Goal: Task Accomplishment & Management: Complete application form

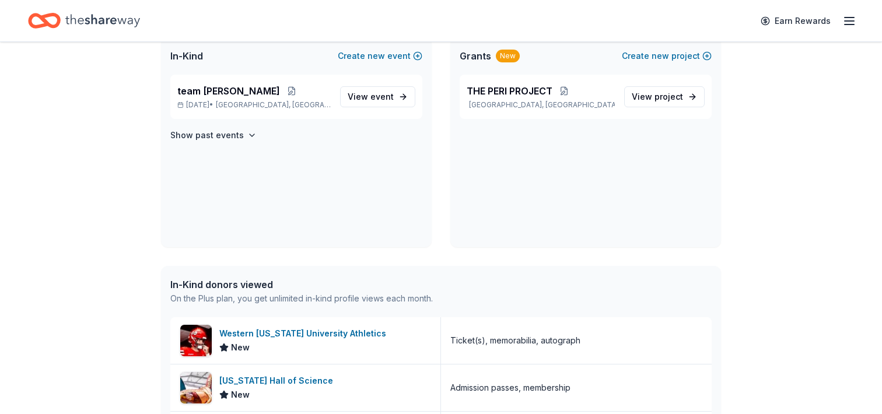
scroll to position [263, 0]
click at [845, 25] on line "button" at bounding box center [849, 25] width 9 height 0
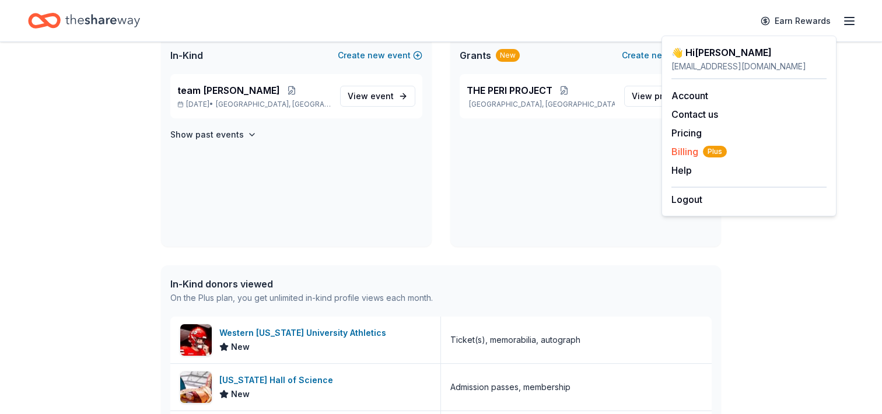
click at [711, 159] on span "Billing Plus" at bounding box center [699, 152] width 55 height 14
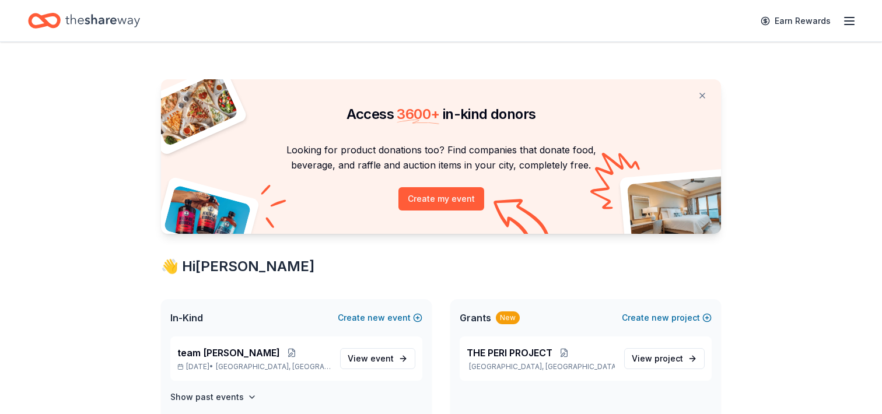
click at [843, 25] on icon "button" at bounding box center [850, 21] width 14 height 14
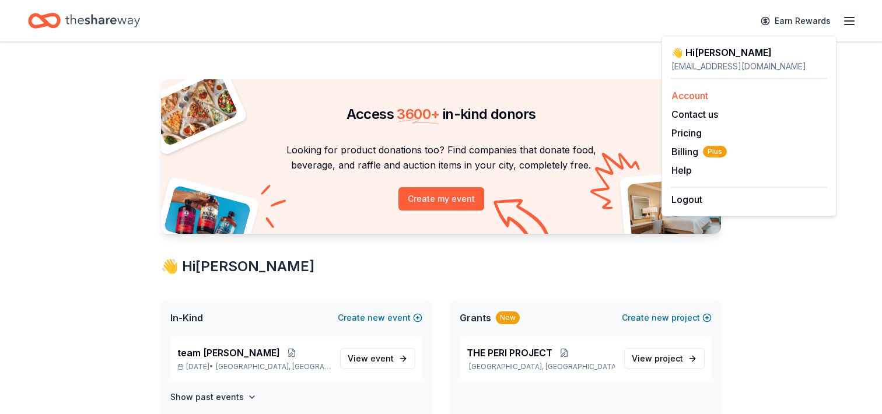
click at [698, 102] on link "Account" at bounding box center [690, 96] width 37 height 12
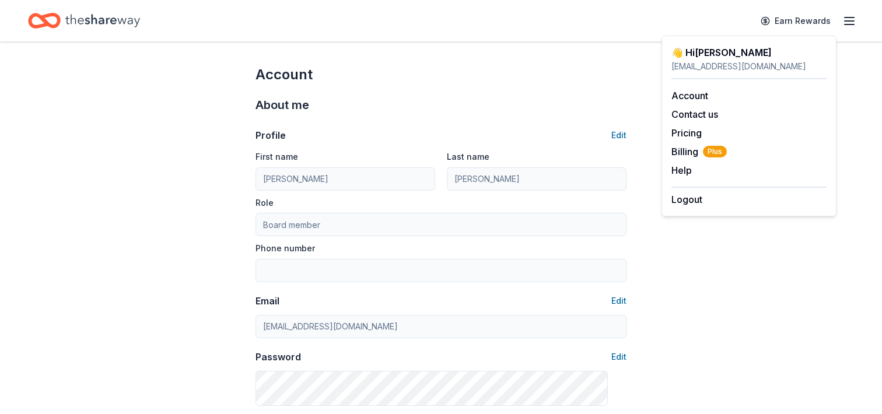
click at [61, 19] on icon "Home" at bounding box center [44, 20] width 33 height 27
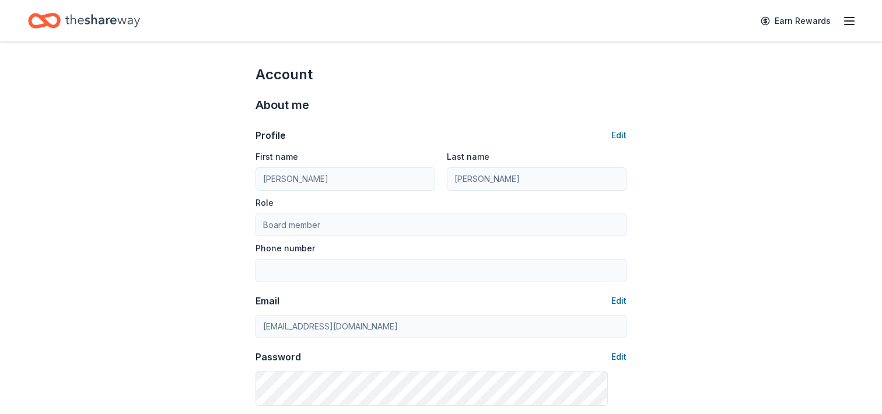
click at [134, 27] on icon "Home" at bounding box center [102, 20] width 75 height 13
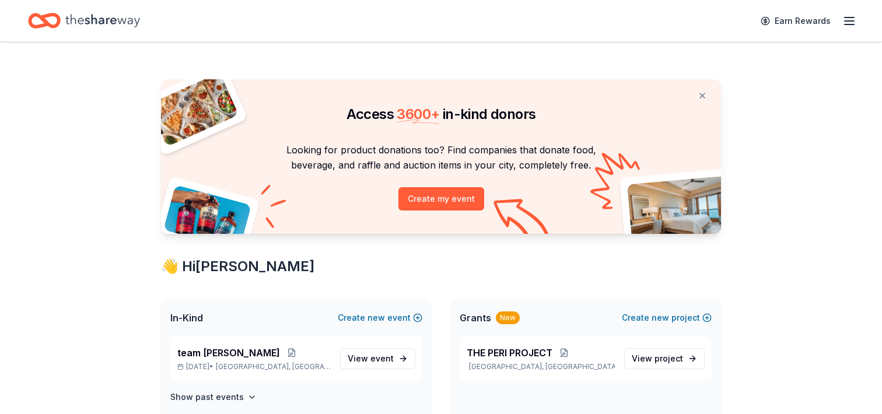
click at [134, 27] on icon "Home" at bounding box center [102, 20] width 75 height 13
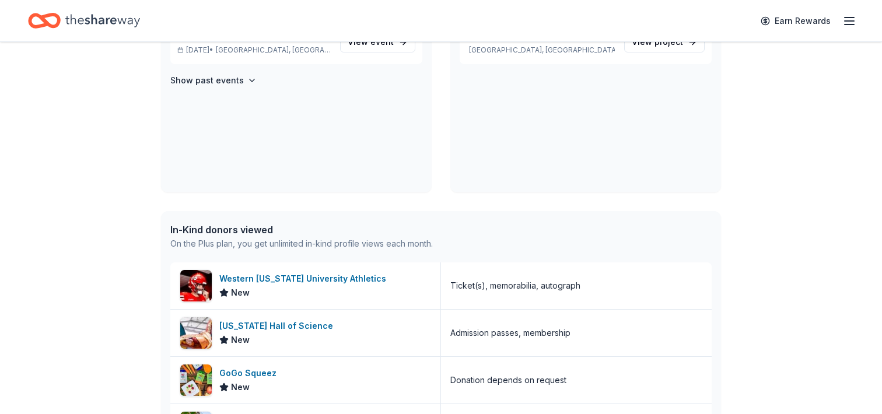
scroll to position [317, 0]
click at [370, 46] on span "event" at bounding box center [381, 41] width 23 height 10
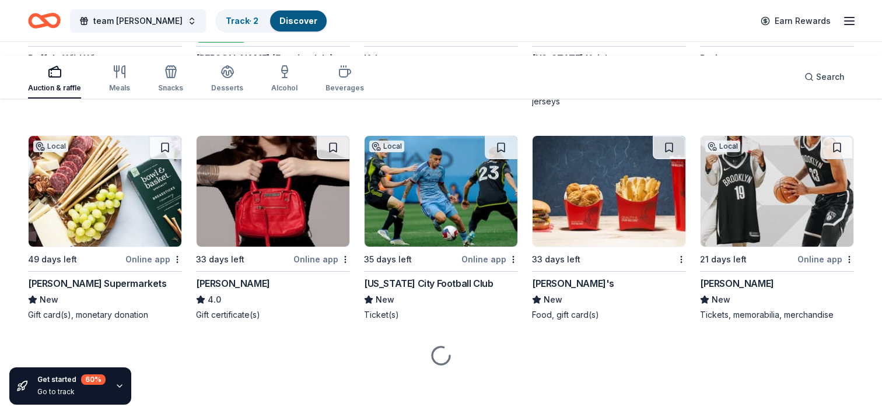
scroll to position [10544, 0]
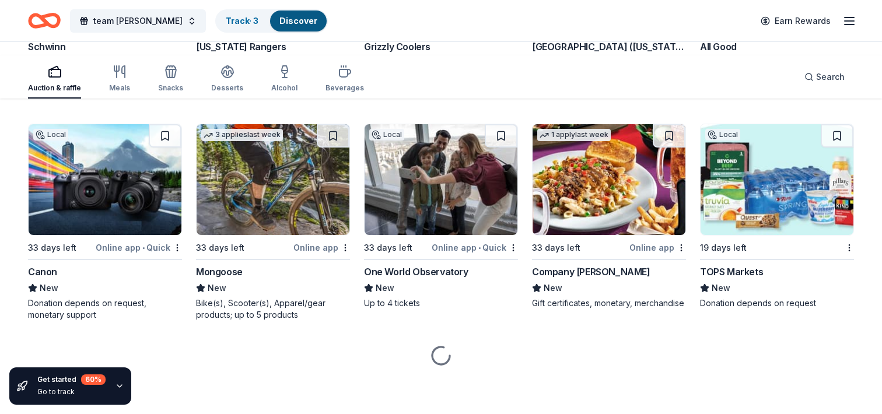
scroll to position [11220, 0]
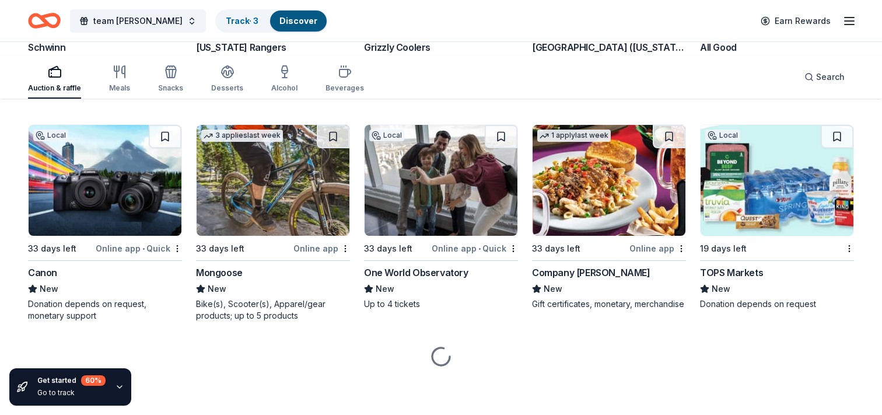
scroll to position [11433, 0]
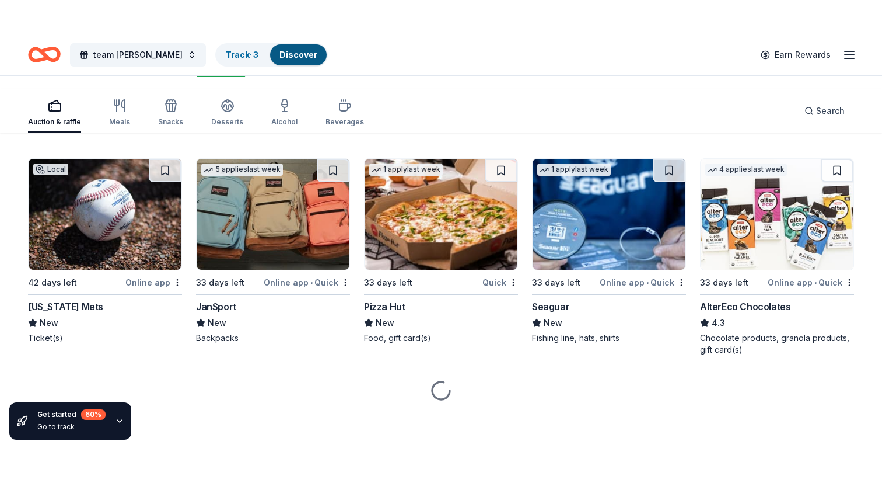
scroll to position [11132, 0]
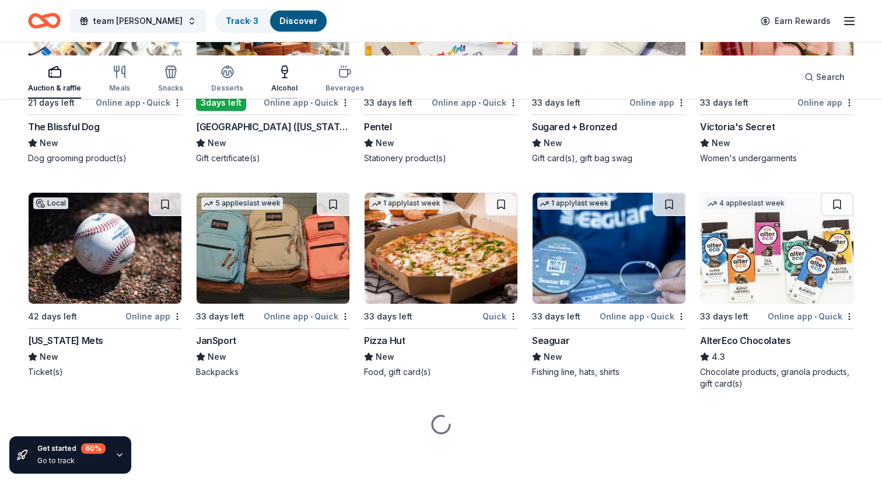
scroll to position [11412, 0]
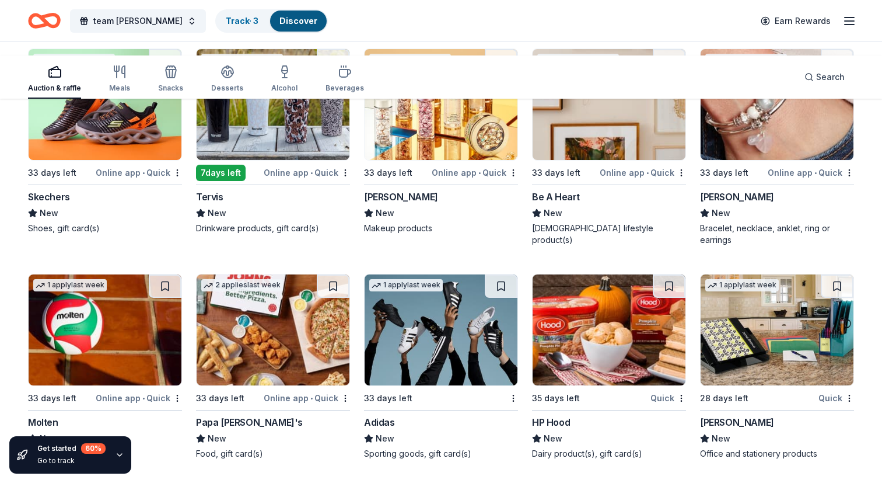
scroll to position [11430, 0]
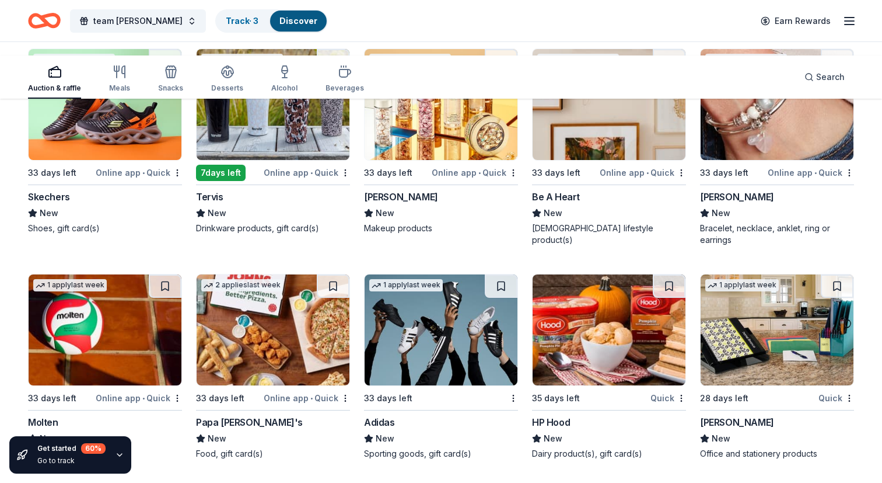
scroll to position [12403, 0]
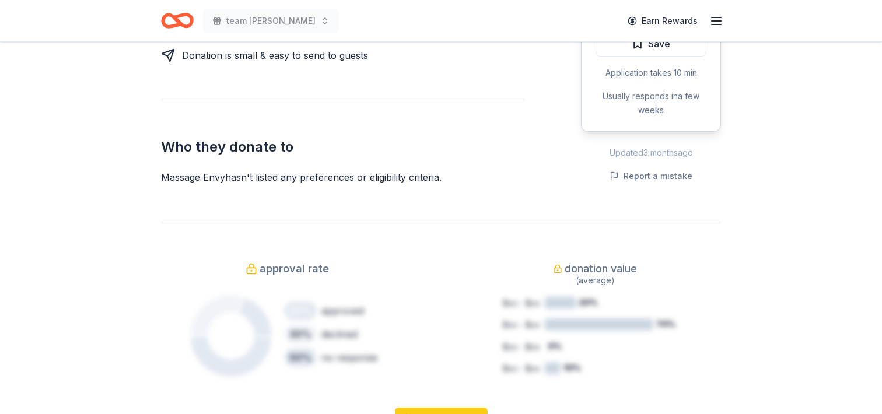
scroll to position [545, 0]
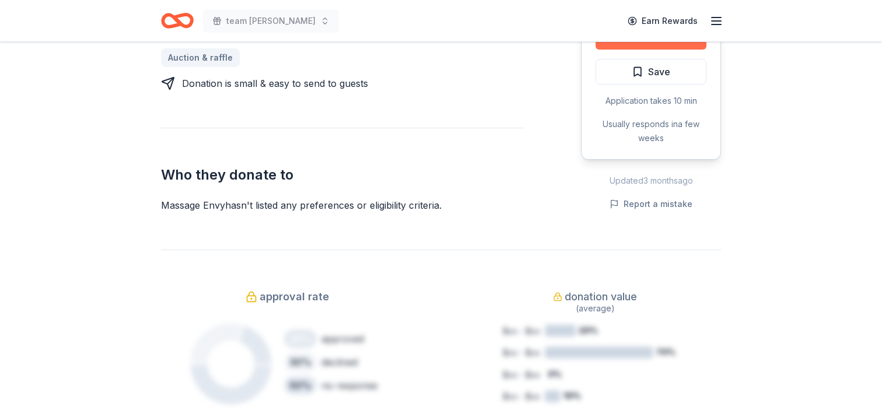
click at [617, 50] on button "Apply" at bounding box center [651, 37] width 111 height 26
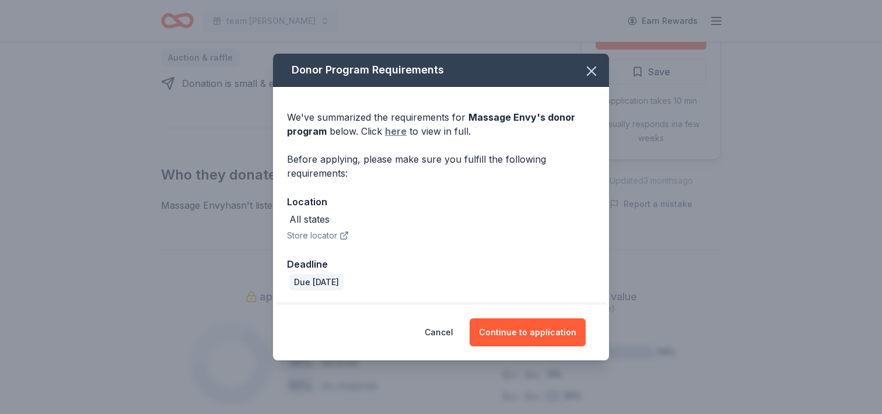
click at [385, 138] on link "here" at bounding box center [396, 131] width 22 height 14
click at [570, 330] on button "Continue to application" at bounding box center [528, 333] width 116 height 28
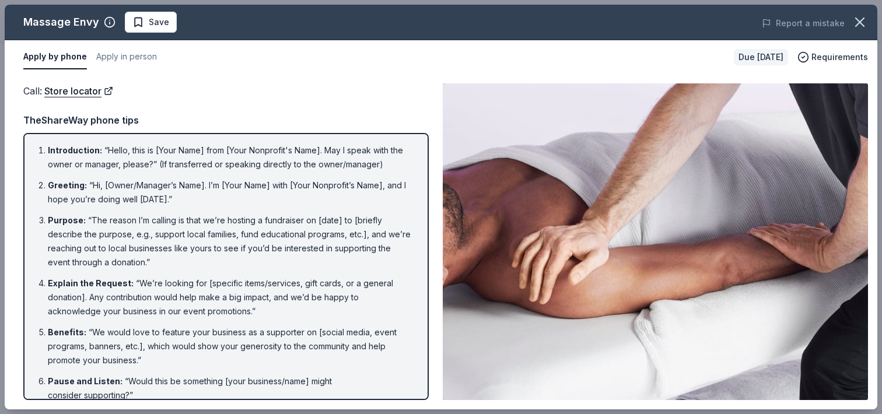
click at [545, 200] on img at bounding box center [655, 241] width 425 height 317
click at [812, 64] on span "Requirements" at bounding box center [840, 57] width 57 height 14
click at [557, 314] on img at bounding box center [655, 241] width 425 height 317
click at [557, 313] on img at bounding box center [655, 241] width 425 height 317
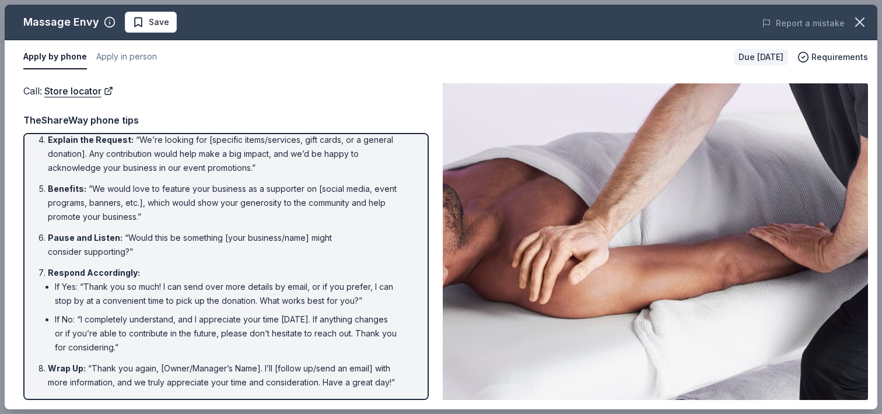
scroll to position [0, 0]
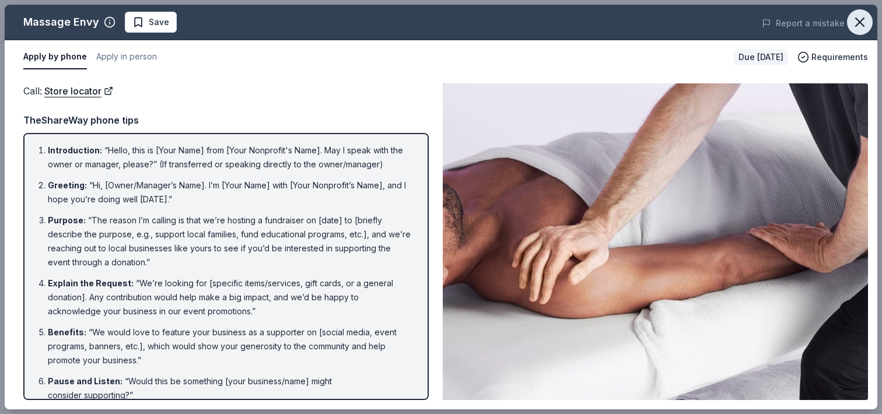
click at [852, 30] on icon "button" at bounding box center [860, 22] width 16 height 16
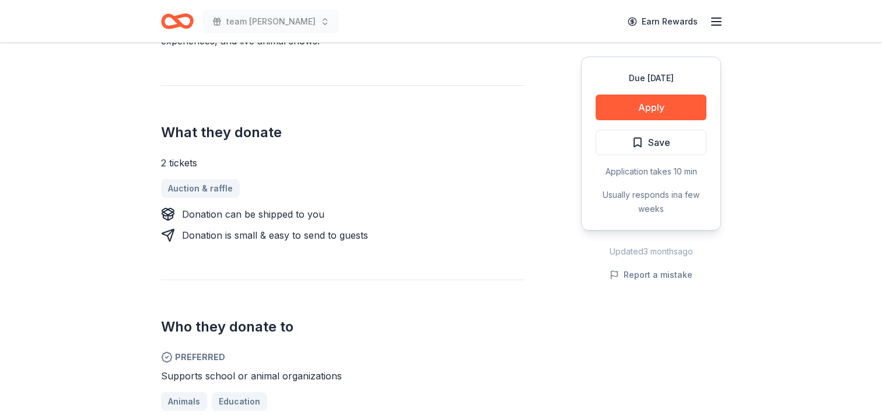
scroll to position [419, 0]
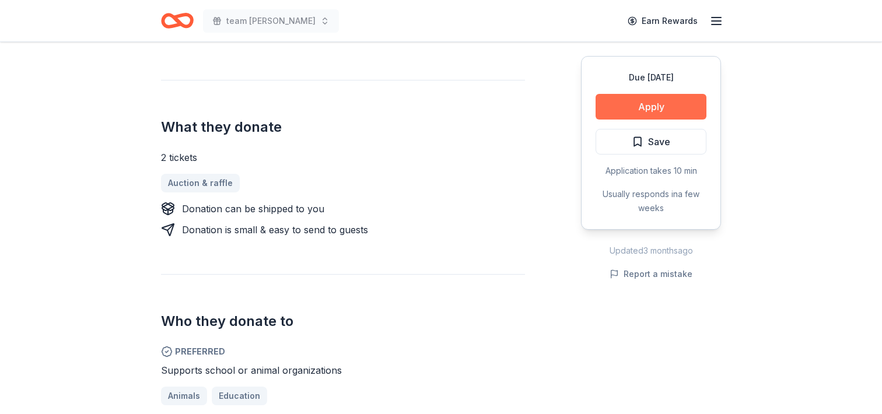
click at [636, 120] on button "Apply" at bounding box center [651, 107] width 111 height 26
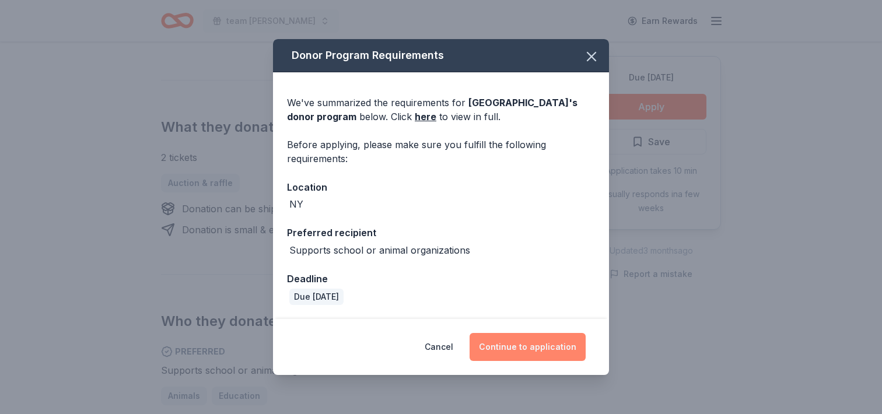
click at [561, 339] on button "Continue to application" at bounding box center [528, 347] width 116 height 28
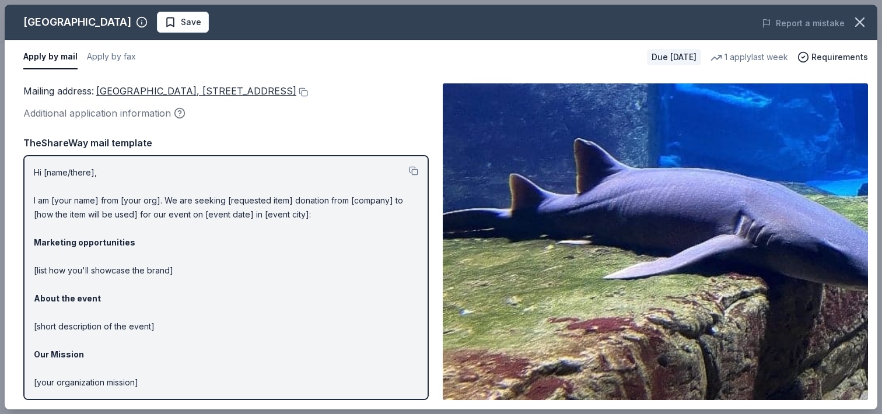
click at [216, 97] on span "[GEOGRAPHIC_DATA], [STREET_ADDRESS]" at bounding box center [196, 91] width 200 height 12
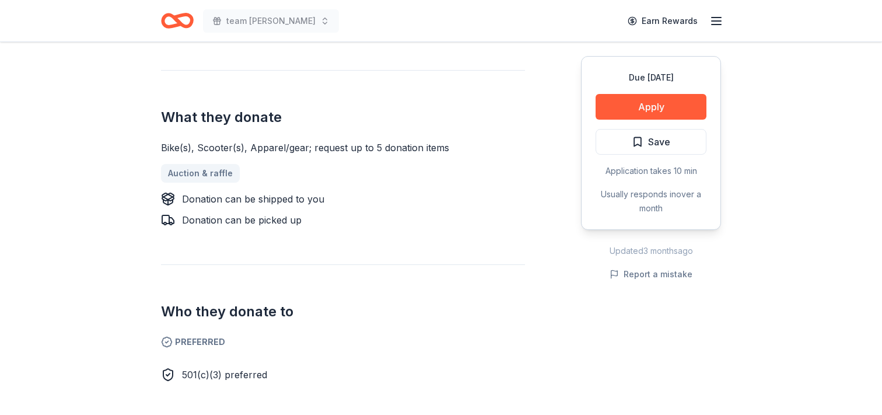
scroll to position [432, 0]
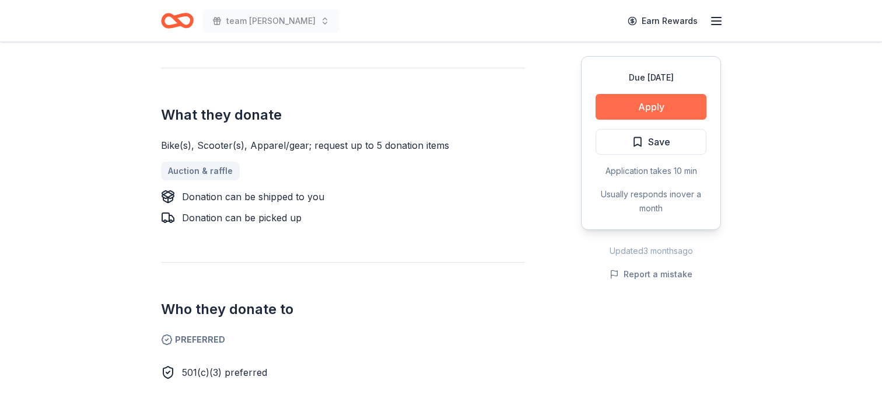
click at [596, 120] on button "Apply" at bounding box center [651, 107] width 111 height 26
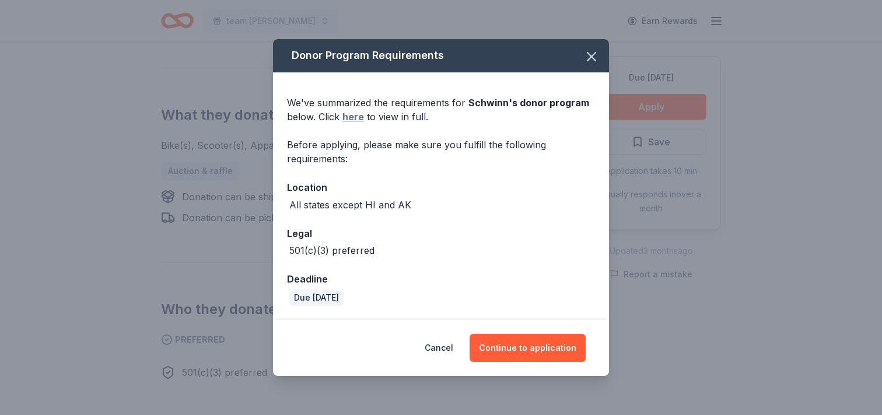
click at [342, 124] on link "here" at bounding box center [353, 117] width 22 height 14
click at [575, 335] on button "Continue to application" at bounding box center [528, 348] width 116 height 28
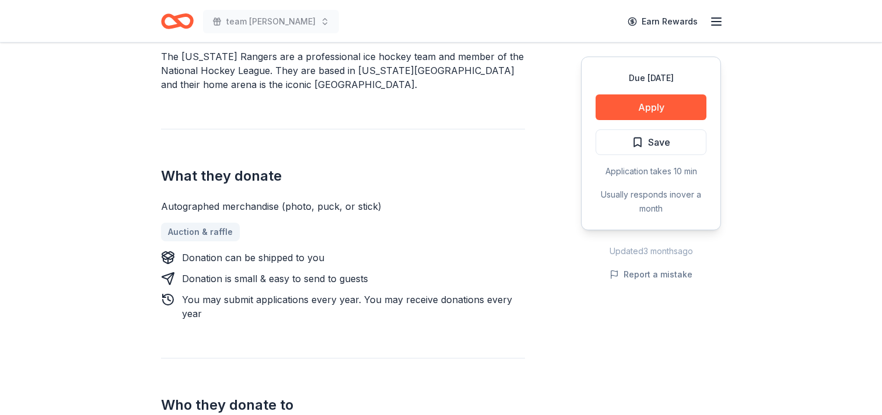
scroll to position [376, 0]
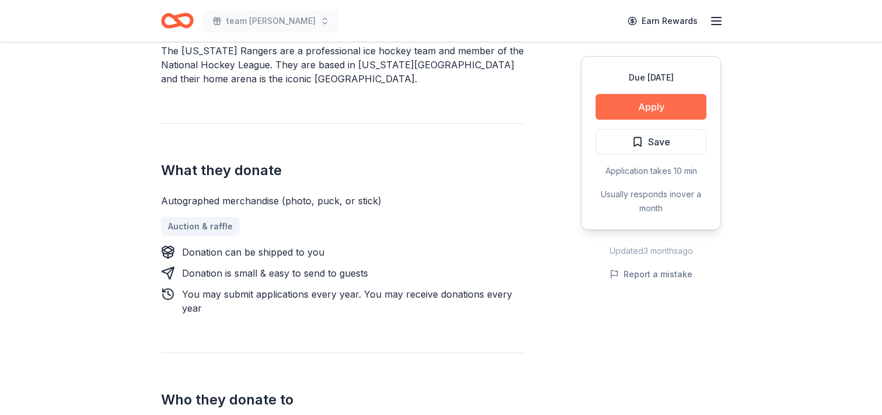
click at [596, 120] on button "Apply" at bounding box center [651, 107] width 111 height 26
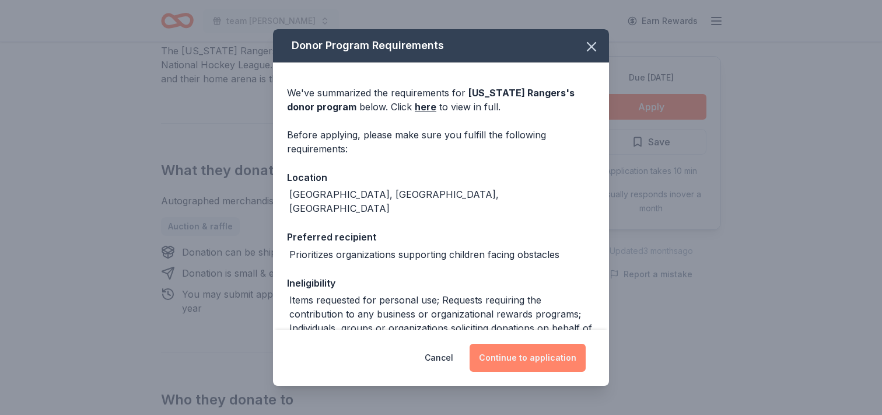
click at [548, 344] on button "Continue to application" at bounding box center [528, 358] width 116 height 28
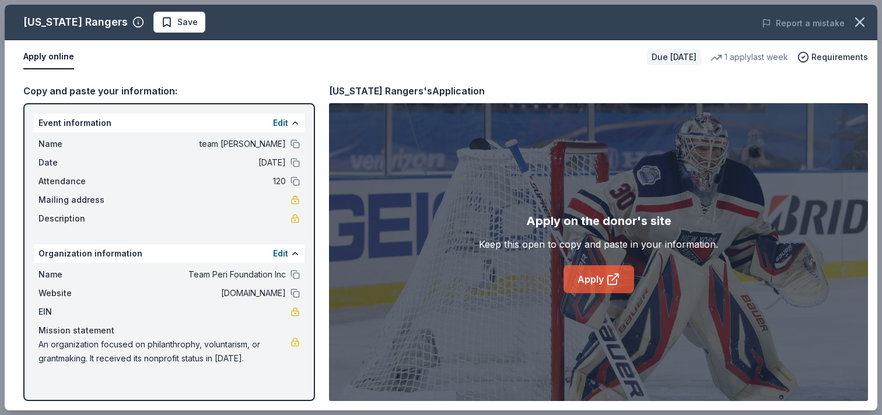
click at [611, 293] on link "Apply" at bounding box center [599, 279] width 71 height 28
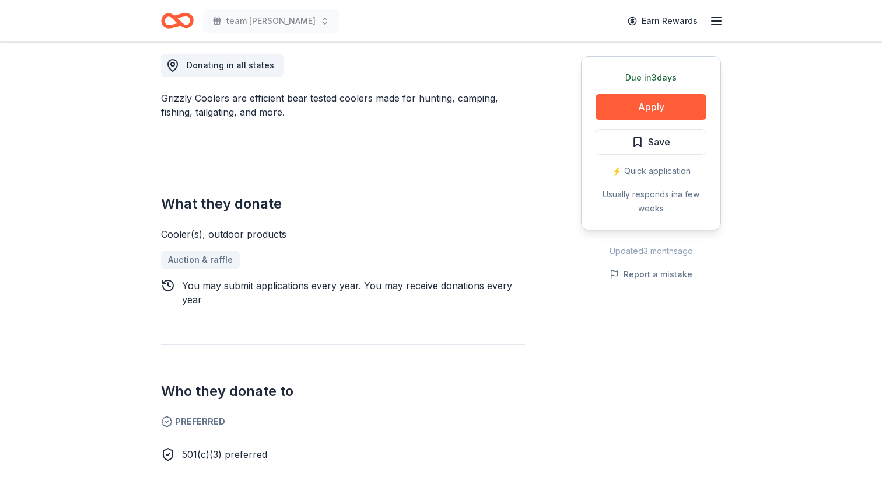
scroll to position [330, 0]
click at [596, 120] on button "Apply" at bounding box center [651, 107] width 111 height 26
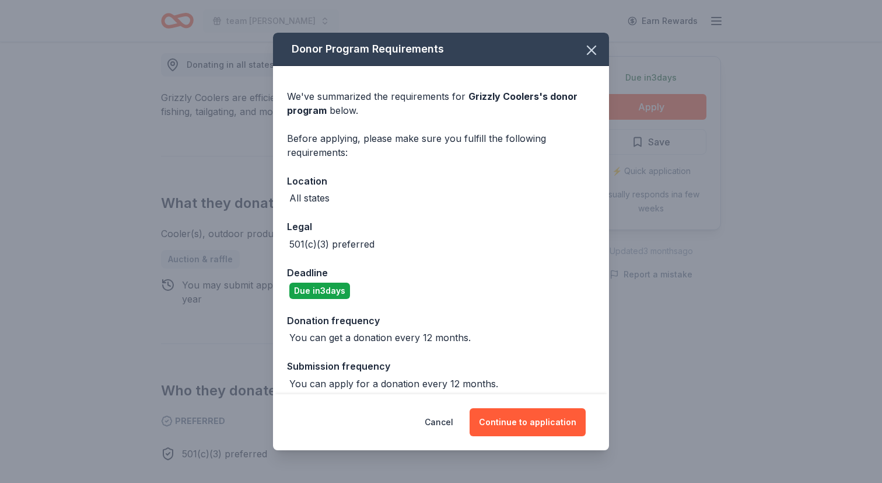
click at [525, 116] on span "Grizzly Coolers 's donor program" at bounding box center [432, 103] width 291 height 26
click at [541, 411] on button "Continue to application" at bounding box center [528, 422] width 116 height 28
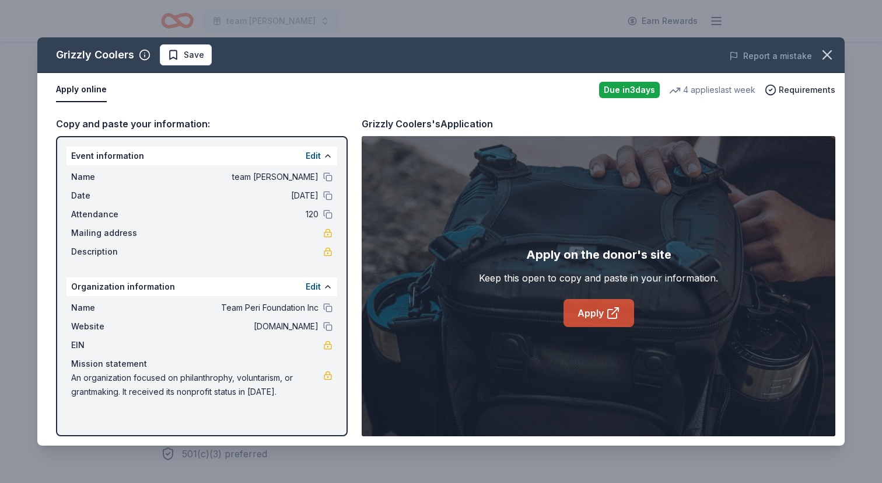
click at [600, 327] on link "Apply" at bounding box center [599, 313] width 71 height 28
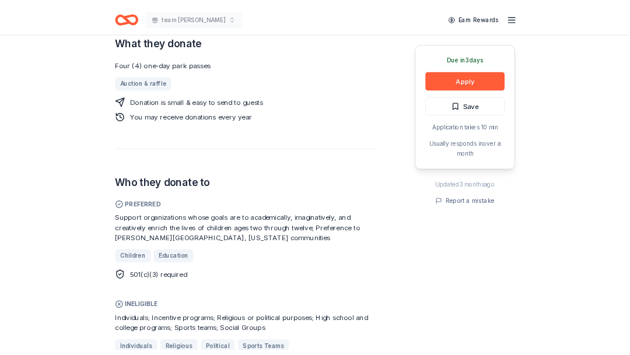
scroll to position [495, 0]
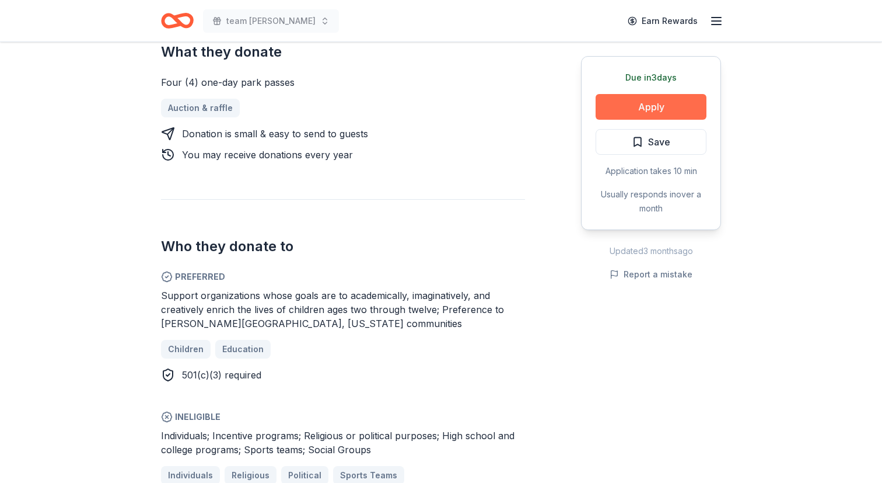
click at [616, 120] on button "Apply" at bounding box center [651, 107] width 111 height 26
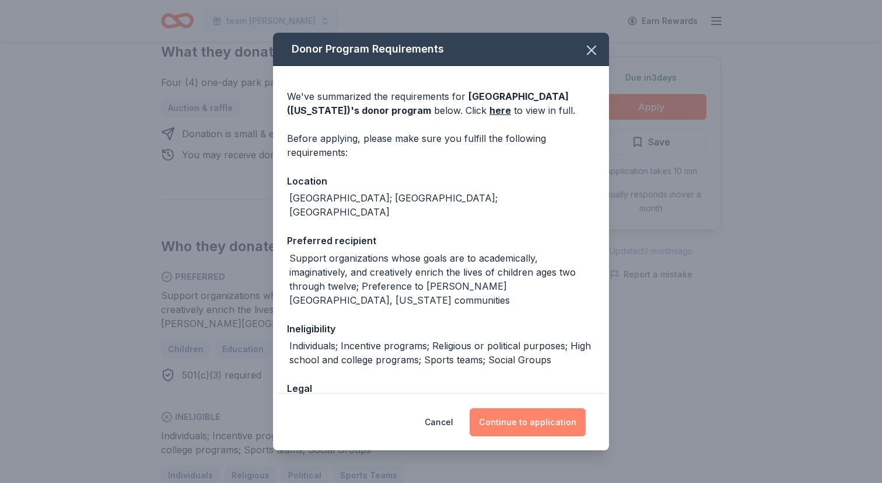
click at [540, 408] on button "Continue to application" at bounding box center [528, 422] width 116 height 28
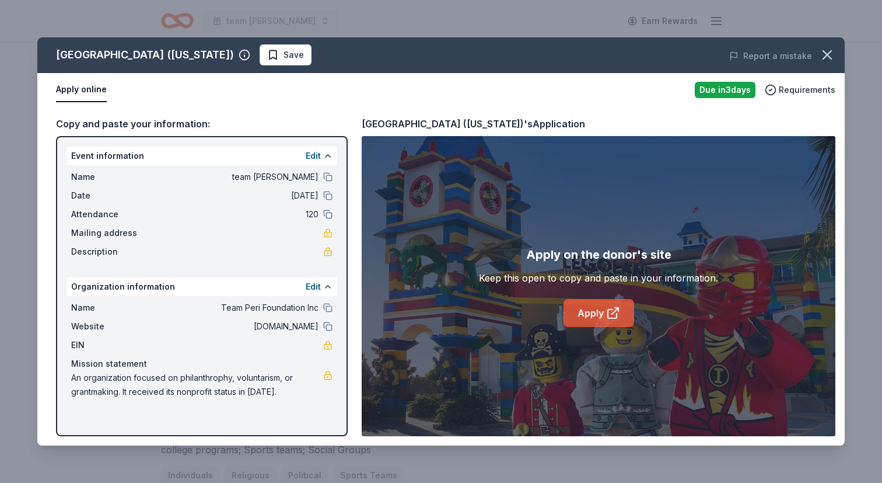
click at [596, 327] on link "Apply" at bounding box center [599, 313] width 71 height 28
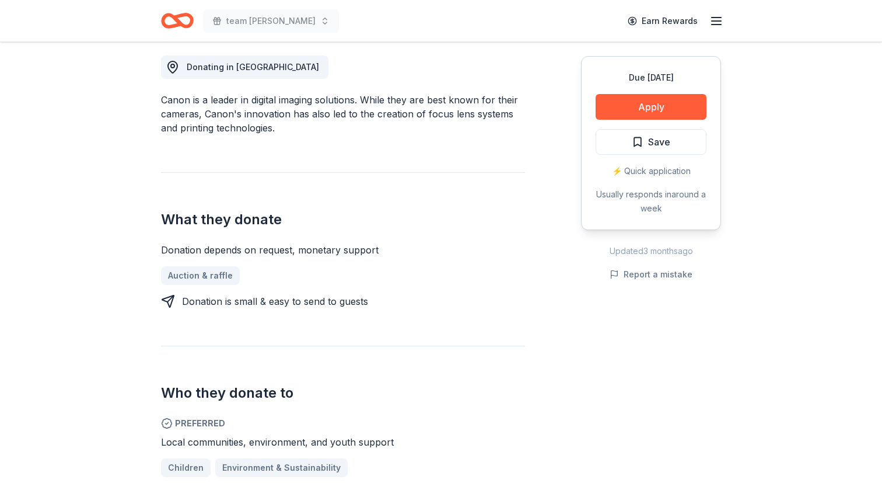
scroll to position [376, 0]
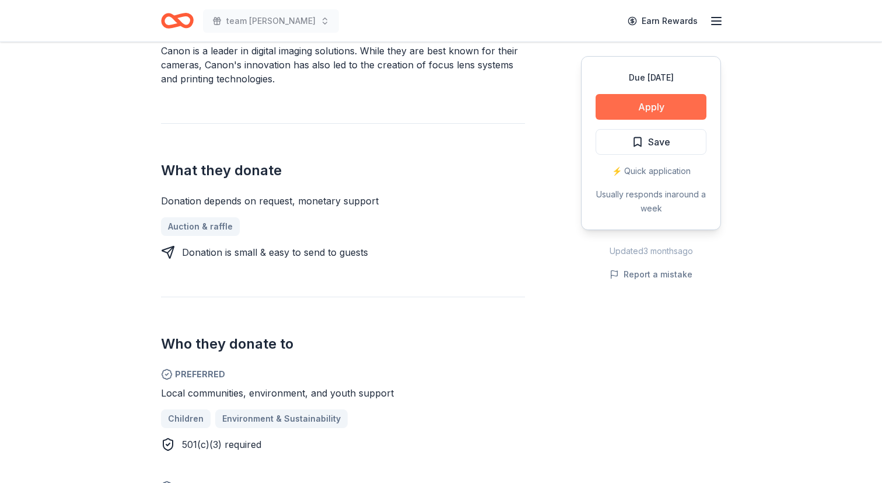
click at [600, 120] on button "Apply" at bounding box center [651, 107] width 111 height 26
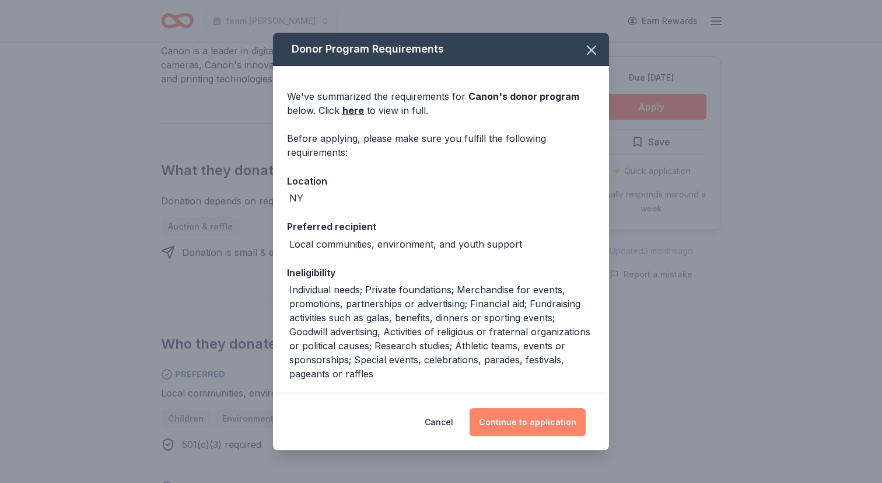
click at [563, 408] on button "Continue to application" at bounding box center [528, 422] width 116 height 28
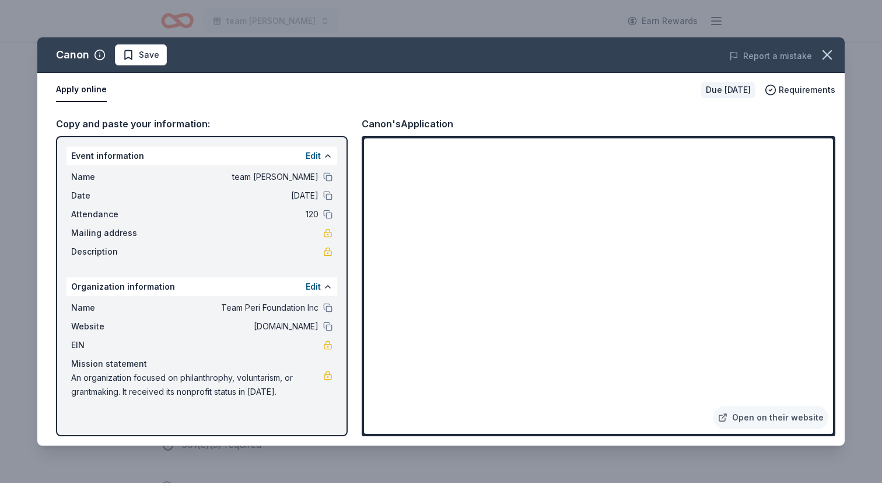
scroll to position [60, 0]
click at [714, 405] on link "Open on their website" at bounding box center [771, 416] width 115 height 23
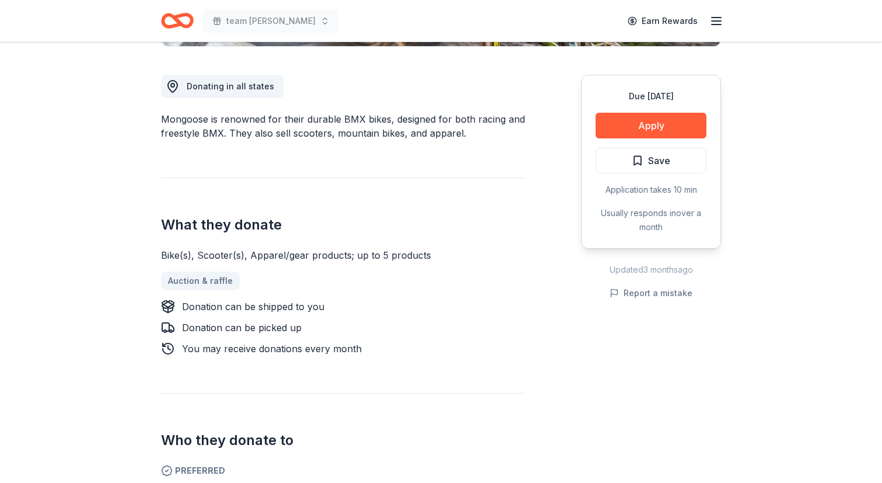
scroll to position [309, 0]
click at [604, 138] on button "Apply" at bounding box center [651, 125] width 111 height 26
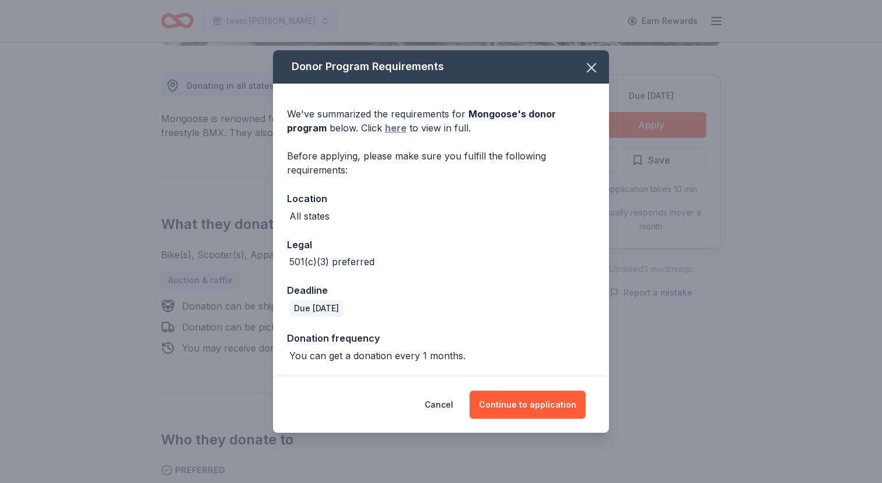
click at [385, 135] on link "here" at bounding box center [396, 128] width 22 height 14
click at [527, 393] on button "Continue to application" at bounding box center [528, 404] width 116 height 28
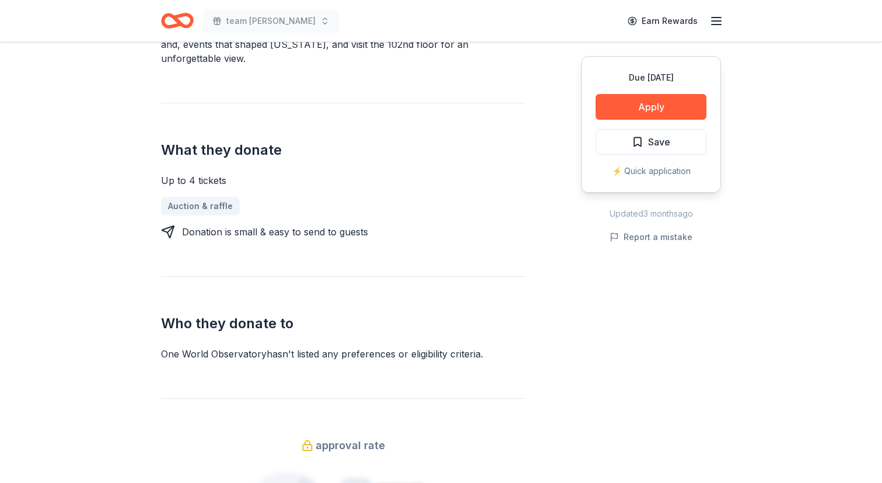
scroll to position [429, 0]
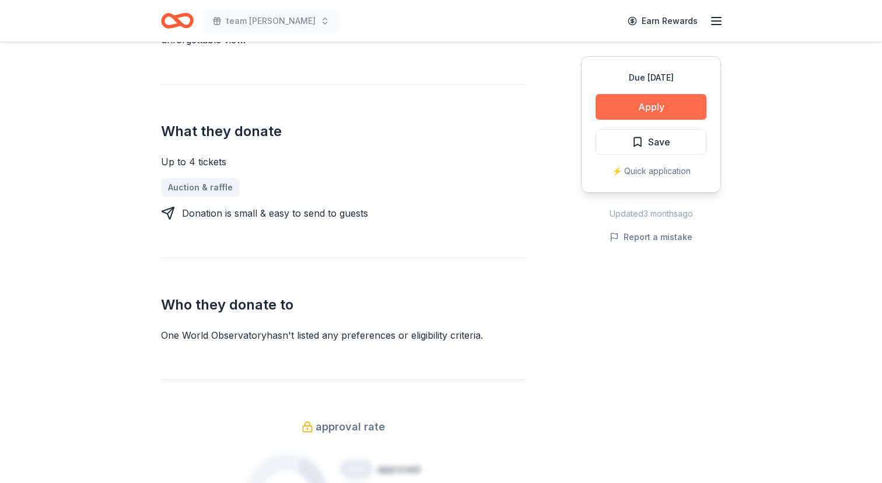
click at [627, 120] on button "Apply" at bounding box center [651, 107] width 111 height 26
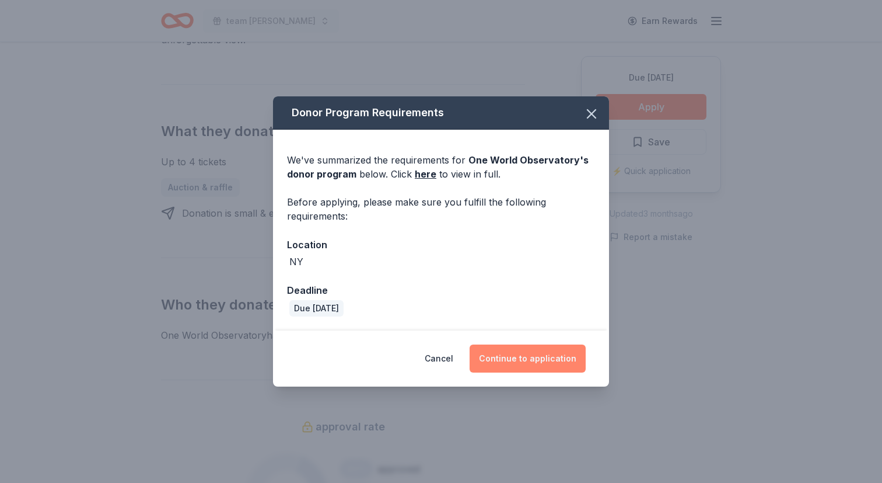
click at [537, 372] on button "Continue to application" at bounding box center [528, 358] width 116 height 28
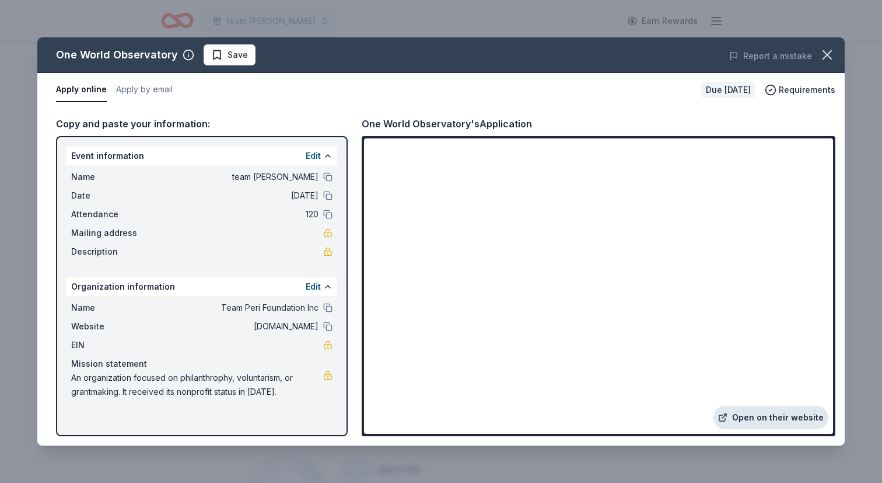
click at [714, 405] on link "Open on their website" at bounding box center [771, 416] width 115 height 23
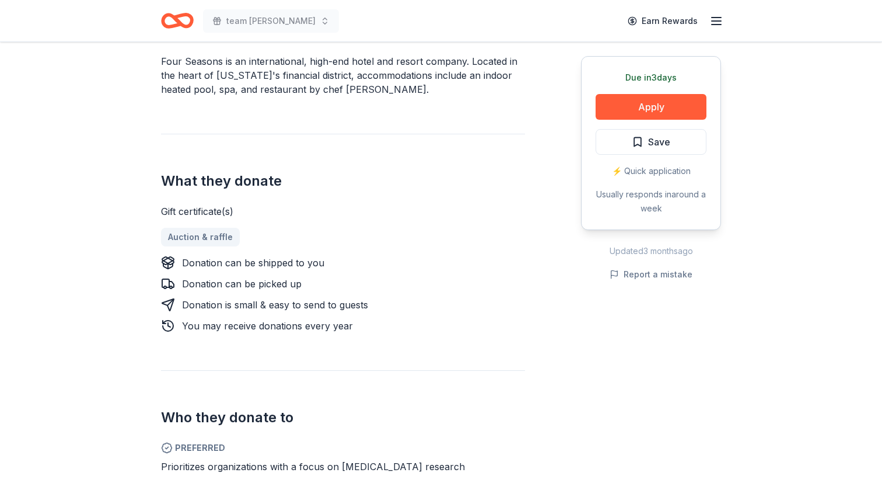
scroll to position [403, 0]
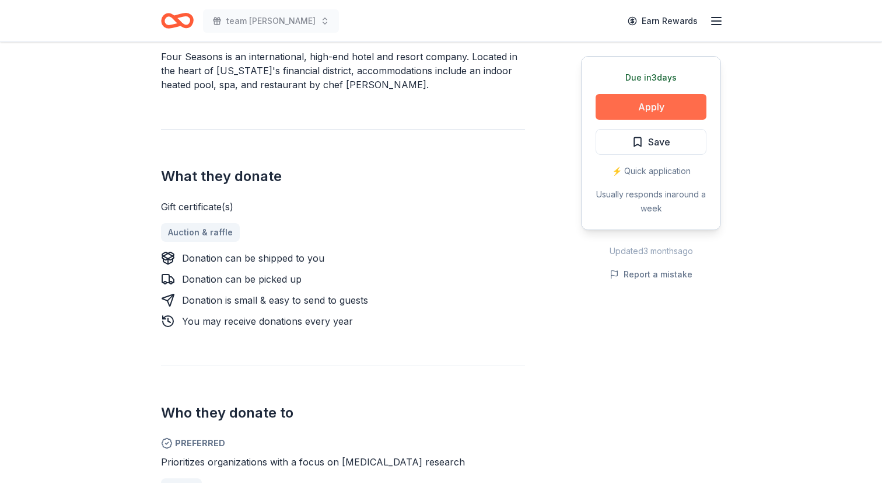
click at [632, 120] on button "Apply" at bounding box center [651, 107] width 111 height 26
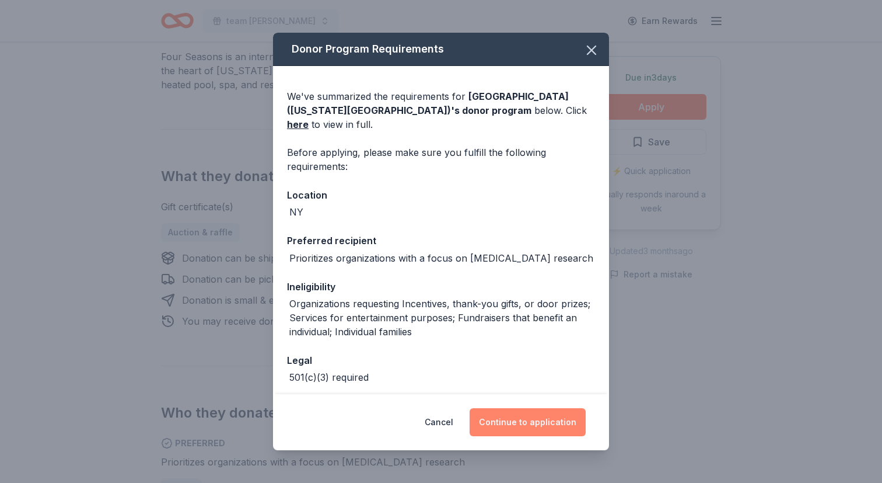
click at [574, 408] on button "Continue to application" at bounding box center [528, 422] width 116 height 28
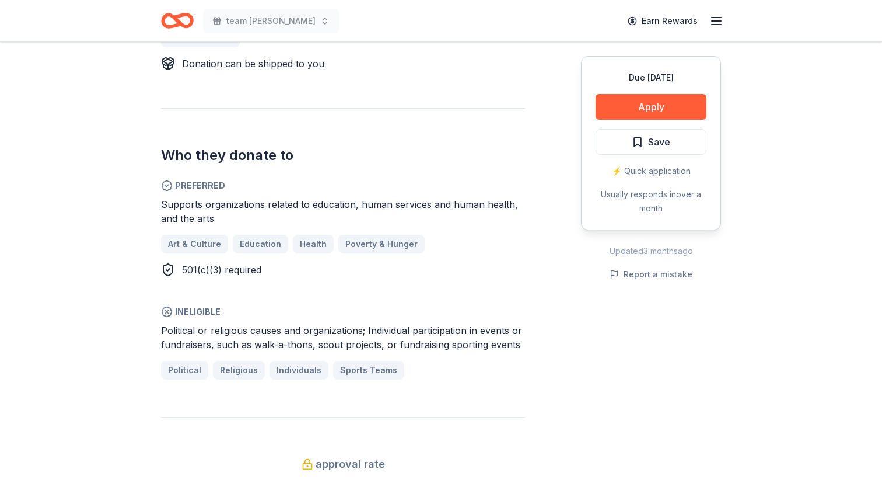
scroll to position [533, 0]
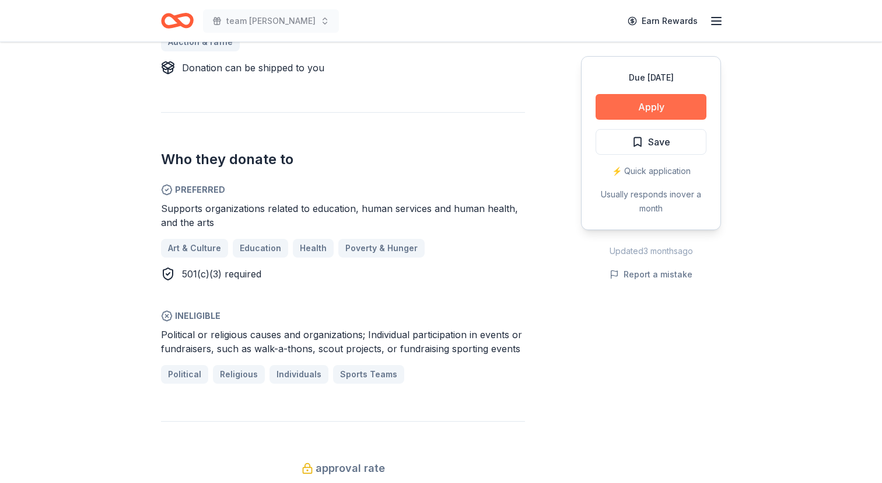
click at [615, 120] on button "Apply" at bounding box center [651, 107] width 111 height 26
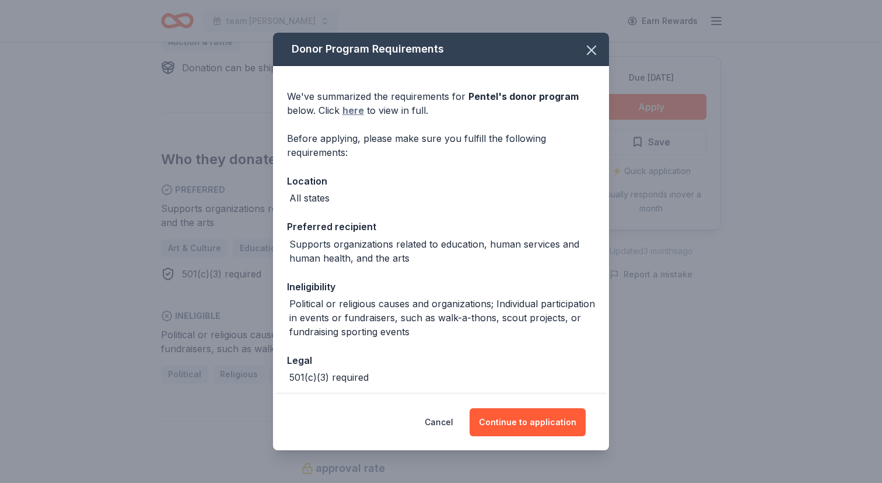
click at [342, 117] on link "here" at bounding box center [353, 110] width 22 height 14
click at [586, 410] on button "Continue to application" at bounding box center [528, 422] width 116 height 28
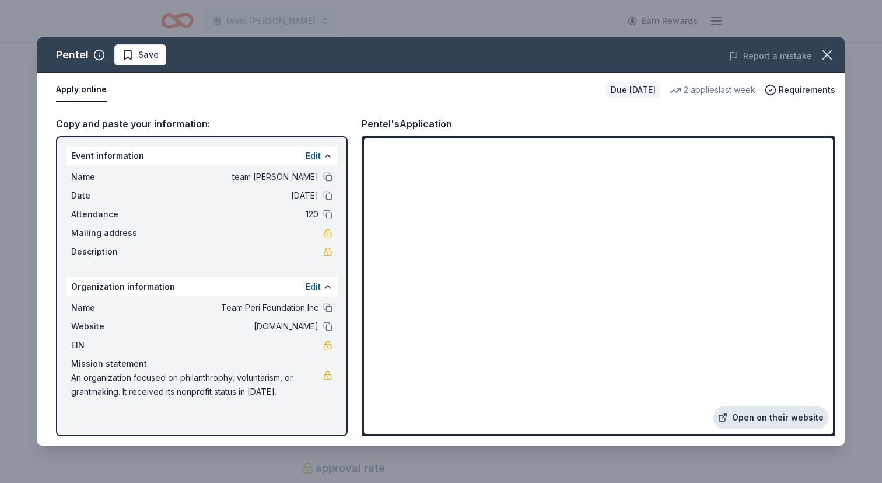
click at [723, 405] on link "Open on their website" at bounding box center [771, 416] width 115 height 23
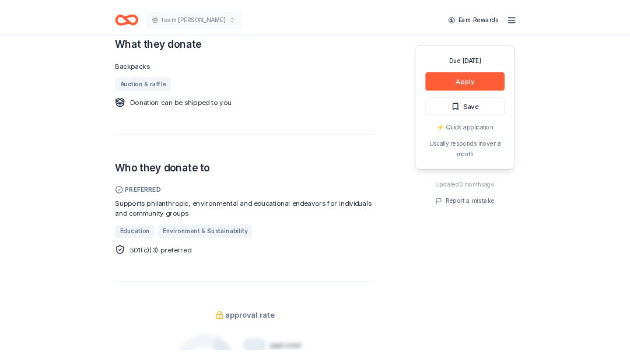
scroll to position [482, 0]
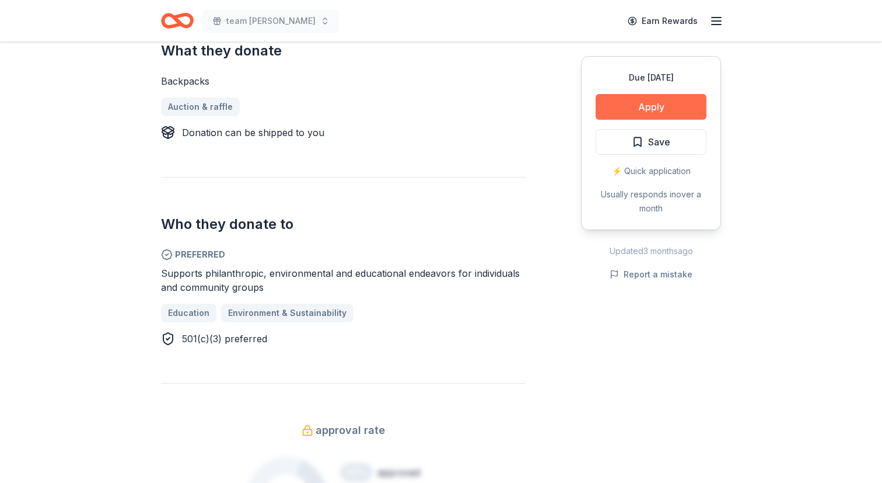
click at [596, 120] on button "Apply" at bounding box center [651, 107] width 111 height 26
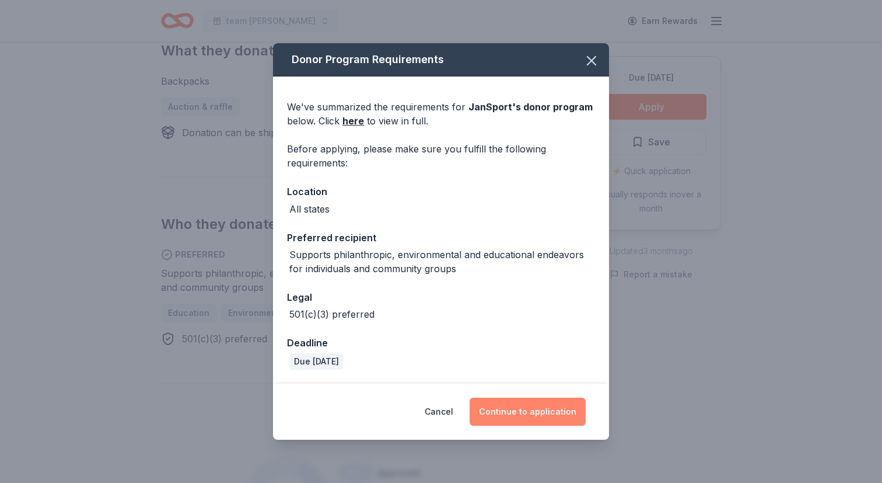
click at [557, 399] on button "Continue to application" at bounding box center [528, 411] width 116 height 28
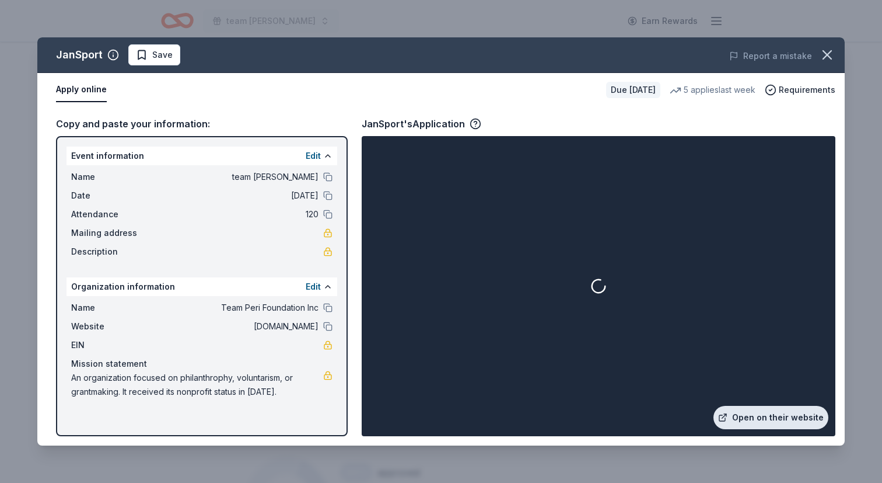
click at [714, 405] on link "Open on their website" at bounding box center [771, 416] width 115 height 23
